Goal: Task Accomplishment & Management: Complete application form

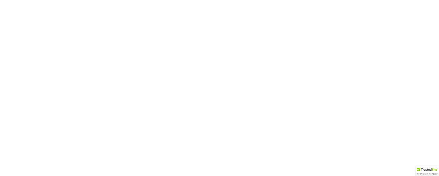
type input "[PERSON_NAME][EMAIL_ADDRESS][DOMAIN_NAME]"
type input "Thinking..."
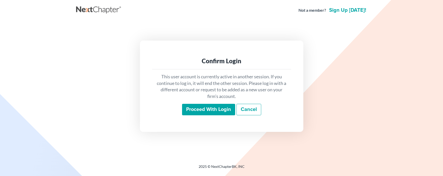
click at [221, 112] on input "Proceed with login" at bounding box center [208, 110] width 53 height 12
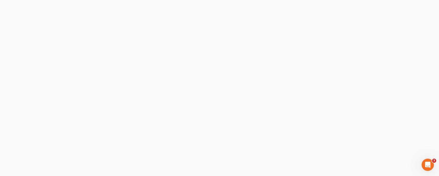
select select "0"
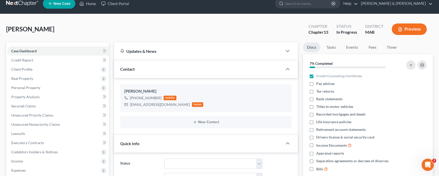
scroll to position [213, 0]
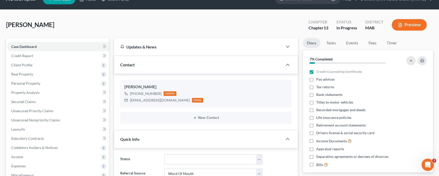
type textarea "Hi Sorry - I will take a look and be in touch shortly. Thanks"
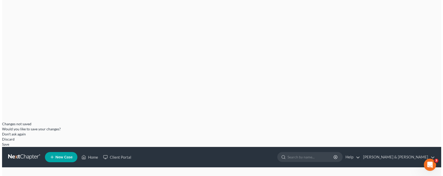
scroll to position [53, 0]
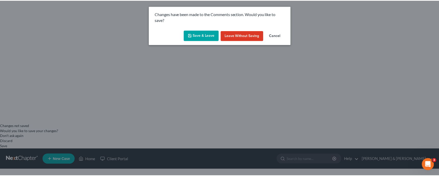
scroll to position [363, 0]
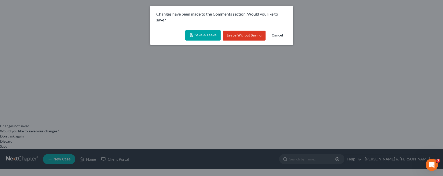
click at [207, 37] on button "Save & Leave" at bounding box center [202, 35] width 35 height 11
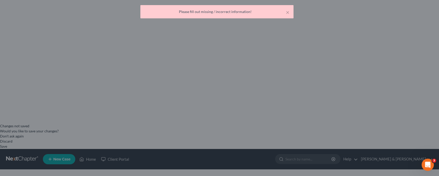
scroll to position [368, 0]
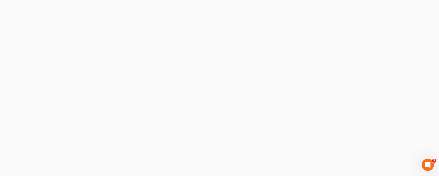
select select "22"
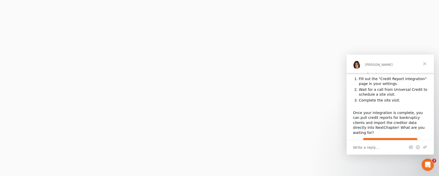
scroll to position [1, 0]
drag, startPoint x: 126, startPoint y: 76, endPoint x: 126, endPoint y: 80, distance: 4.3
checkbox input "true"
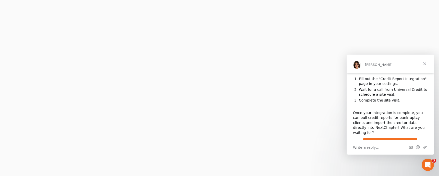
checkbox input "true"
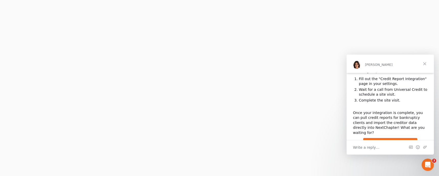
checkbox input "true"
select select "1"
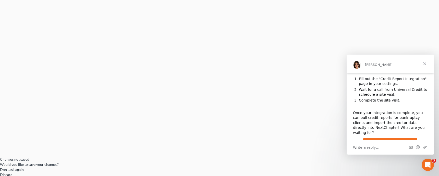
drag, startPoint x: 127, startPoint y: 114, endPoint x: 136, endPoint y: 117, distance: 8.8
radio input "true"
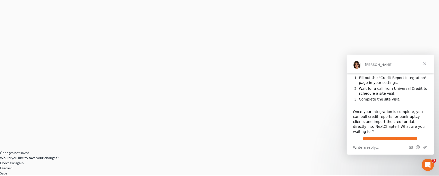
scroll to position [77, 0]
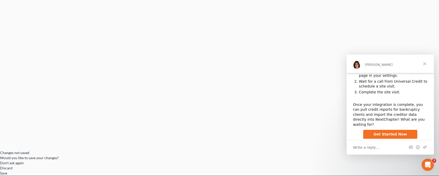
click at [388, 132] on span "Get Started Now" at bounding box center [389, 134] width 33 height 4
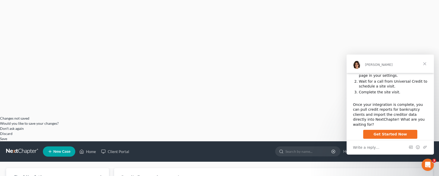
scroll to position [61, 0]
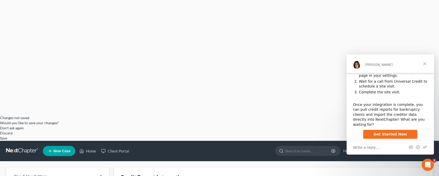
click at [423, 65] on span "Close" at bounding box center [424, 64] width 18 height 18
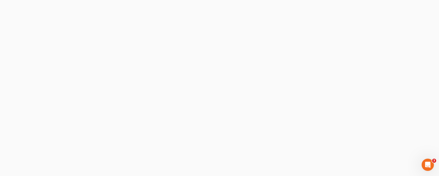
scroll to position [0, 0]
checkbox input "false"
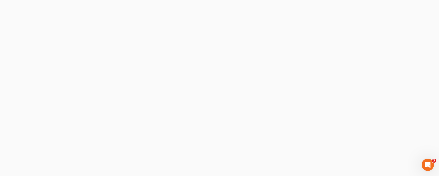
select select "3"
select select "0"
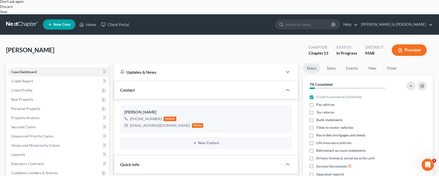
scroll to position [368, 0]
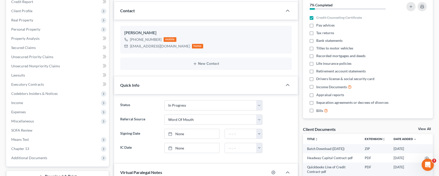
scroll to position [267, 0]
type textarea "It looks like it could take a couple of weeks to set up the credit report integ…"
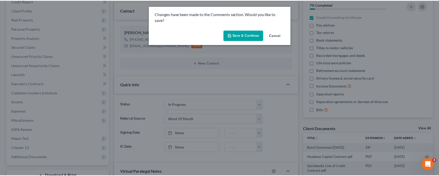
scroll to position [387, 0]
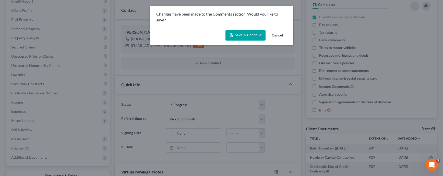
drag, startPoint x: 250, startPoint y: 35, endPoint x: 252, endPoint y: 38, distance: 2.7
click at [250, 35] on button "Save & Continue" at bounding box center [245, 35] width 40 height 11
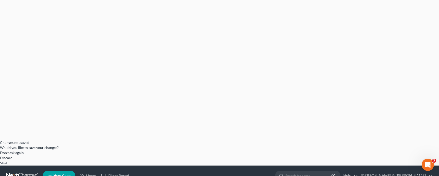
scroll to position [36, 0]
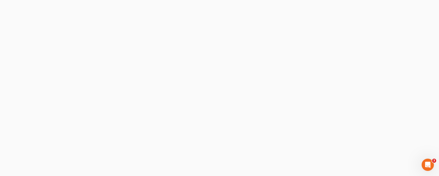
select select "22"
drag, startPoint x: 128, startPoint y: 77, endPoint x: 129, endPoint y: 80, distance: 3.2
checkbox input "true"
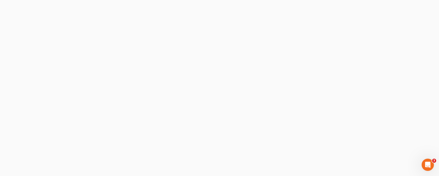
checkbox input "true"
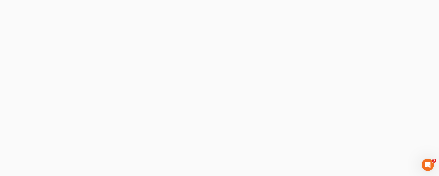
checkbox input "true"
drag, startPoint x: 127, startPoint y: 119, endPoint x: 134, endPoint y: 121, distance: 6.9
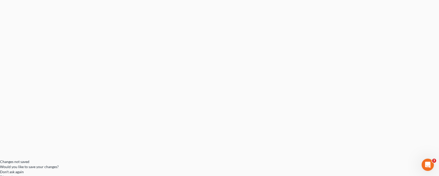
radio input "true"
select select "1"
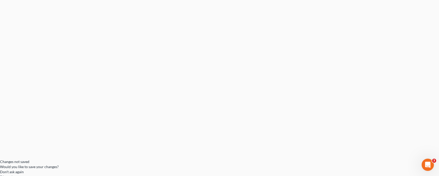
scroll to position [18, 0]
type input "1"
type input "12/31/1990"
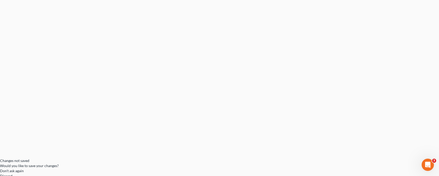
select select "22"
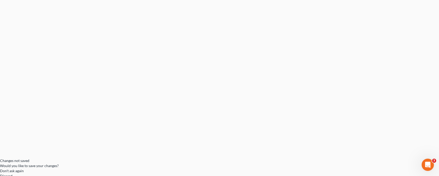
select select "22"
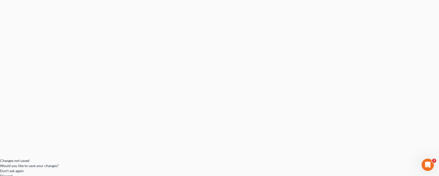
type input "[PERSON_NAME]"
type input "9785485174"
type input "83-1582751"
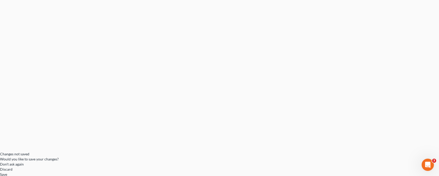
type input "9785485174"
type input "556403"
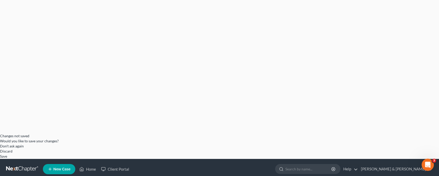
scroll to position [51, 0]
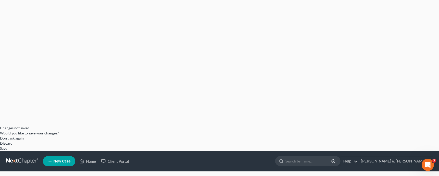
select select "0"
type input "Bankruptcy Attorney"
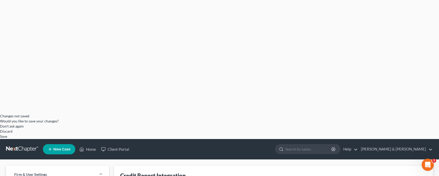
scroll to position [64, 0]
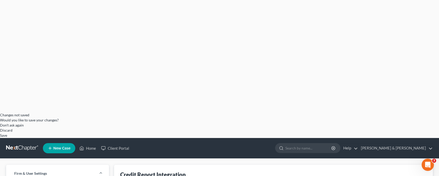
type input "Bankruptcy preparation"
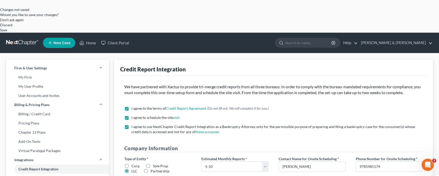
scroll to position [170, 0]
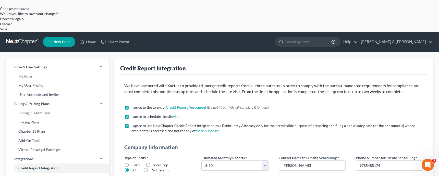
type input "8"
type input "0"
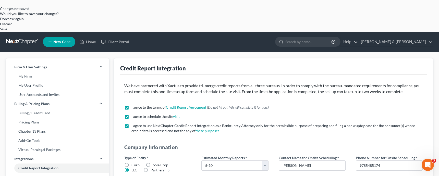
select select "0"
select select "1"
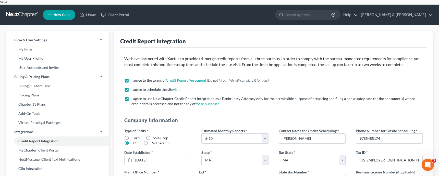
scroll to position [199, 0]
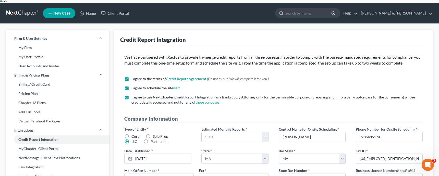
select select "1"
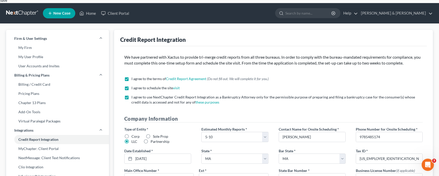
type input "No"
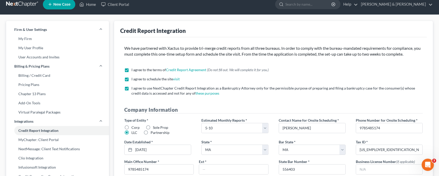
scroll to position [208, 0]
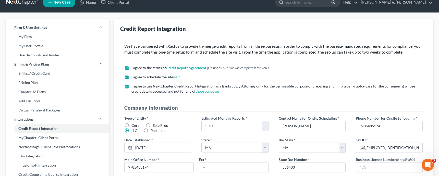
type input "Estate of Peter Arvanites"
type input "At Will"
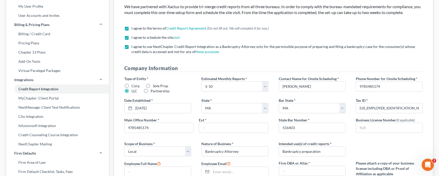
scroll to position [250, 0]
type input "978 777 5100"
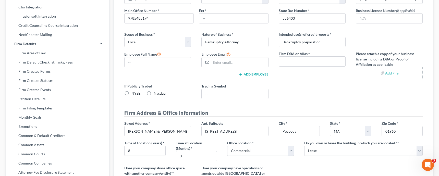
scroll to position [360, 0]
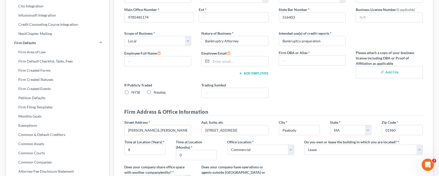
select select "0"
type input "4085373002272137"
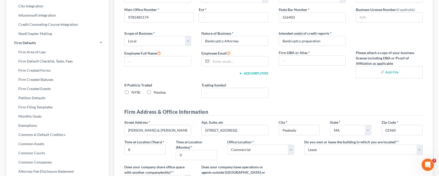
type input "[PERSON_NAME]"
type input "09/27"
type input "262"
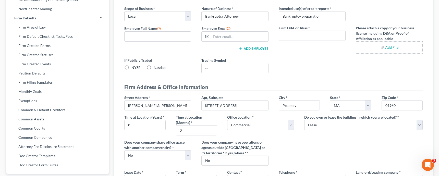
scroll to position [388, 0]
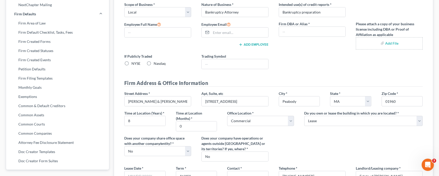
type input "9785485174"
type input "7 Essex Green Drive"
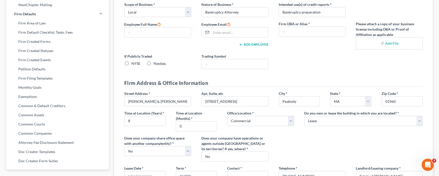
type input "Suite 5"
type input "Peabody"
select select "22"
type input "01960"
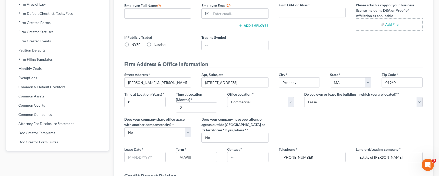
scroll to position [413, 0]
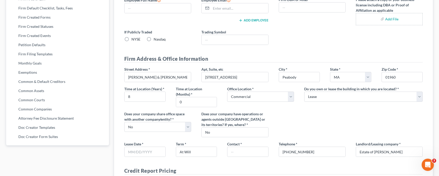
checkbox input "true"
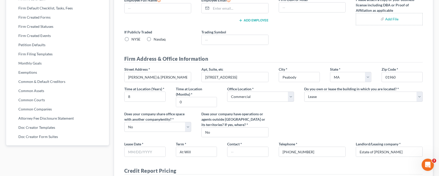
checkbox input "true"
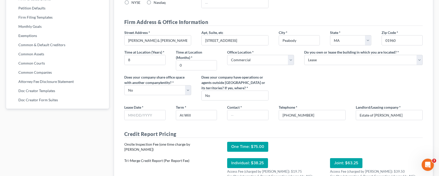
scroll to position [453, 0]
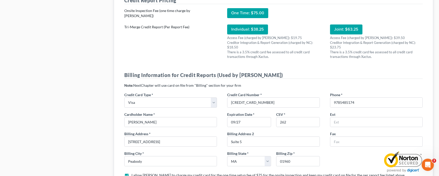
scroll to position [0, 0]
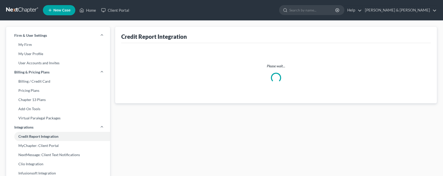
select select "22"
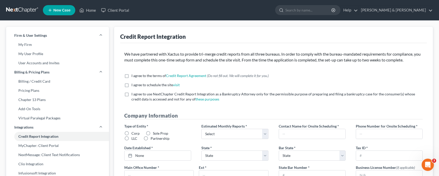
click at [131, 77] on label "I agree to the terms of Credit Report Agreement * (Do not fill out. We will com…" at bounding box center [199, 75] width 137 height 5
click at [133, 77] on input "I agree to the terms of Credit Report Agreement * (Do not fill out. We will com…" at bounding box center [134, 74] width 3 height 3
checkbox input "true"
click at [131, 85] on label "I agree to schedule the site visit *" at bounding box center [155, 84] width 48 height 5
click at [133, 85] on input "I agree to schedule the site visit *" at bounding box center [134, 83] width 3 height 3
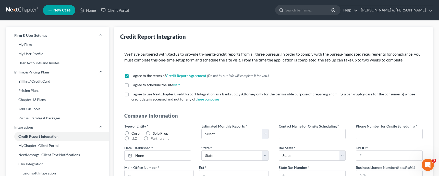
checkbox input "true"
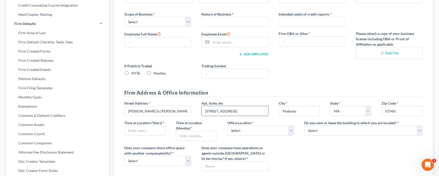
scroll to position [169, 0]
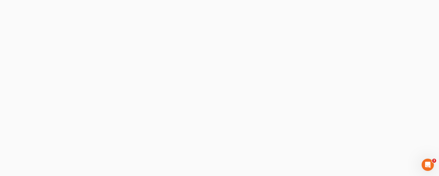
select select "3"
select select "0"
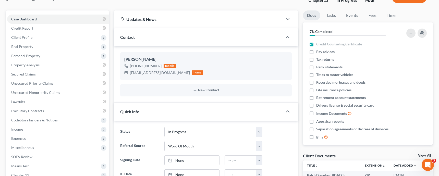
scroll to position [244, 0]
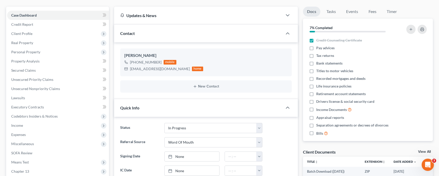
type textarea "I looked at the information they want for the credit report integration which i…"
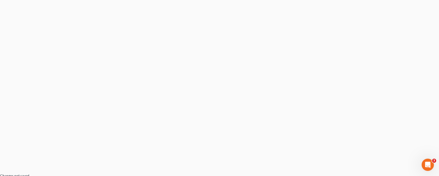
scroll to position [0, 0]
